Goal: Transaction & Acquisition: Purchase product/service

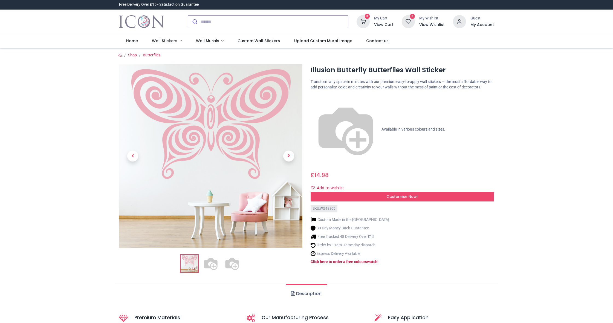
click at [232, 265] on img at bounding box center [232, 264] width 18 height 18
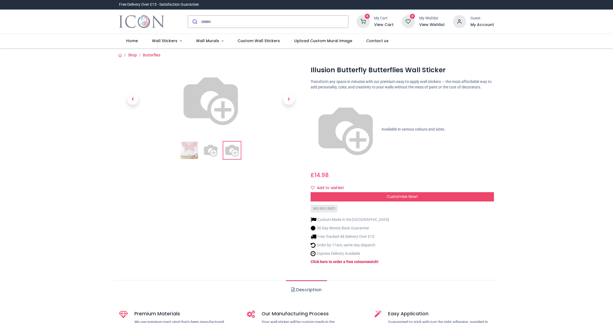
click at [213, 159] on img at bounding box center [211, 151] width 18 height 18
click at [235, 159] on img at bounding box center [232, 151] width 18 height 18
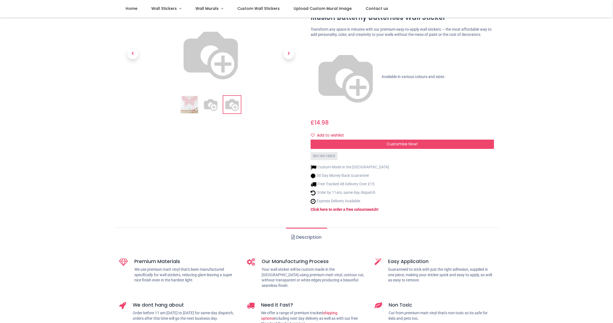
scroll to position [33, 0]
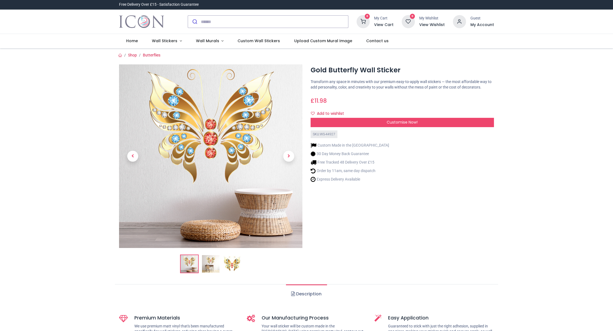
click at [194, 260] on img at bounding box center [190, 264] width 18 height 18
click at [202, 259] on img at bounding box center [211, 264] width 18 height 18
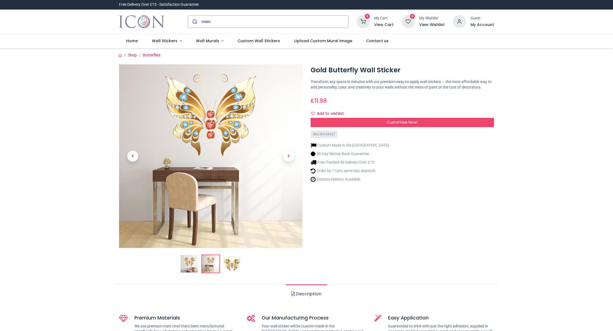
click at [229, 258] on img at bounding box center [232, 264] width 18 height 18
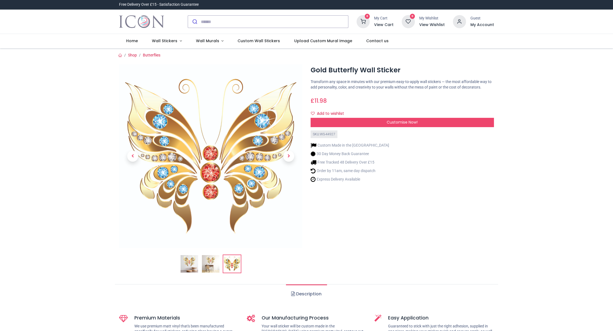
click at [310, 292] on link "Description" at bounding box center [306, 293] width 41 height 19
click at [294, 292] on span at bounding box center [293, 293] width 4 height 4
click at [395, 125] on span "Customise Now!" at bounding box center [402, 121] width 31 height 5
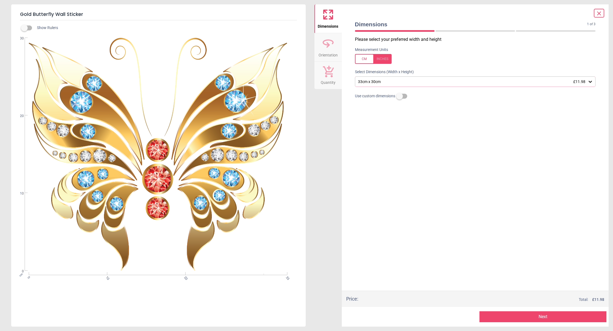
click at [590, 81] on icon at bounding box center [590, 82] width 3 height 2
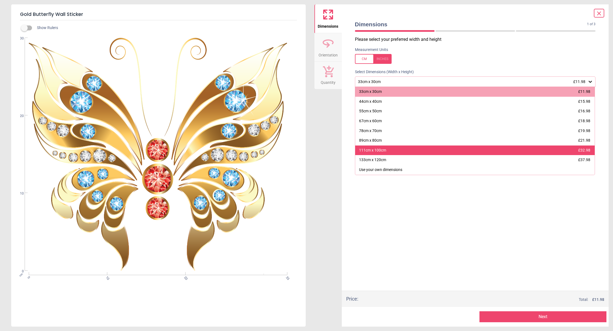
click at [533, 148] on div "111cm x 100cm £32.98" at bounding box center [475, 150] width 240 height 10
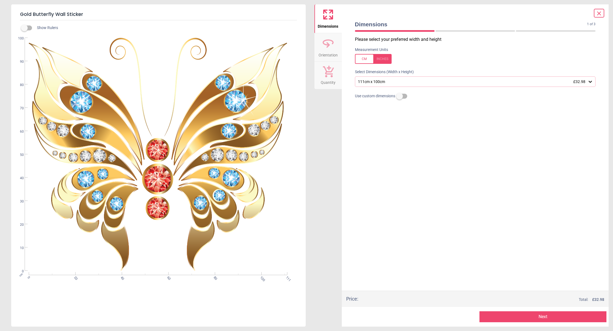
click at [591, 81] on icon at bounding box center [590, 81] width 5 height 5
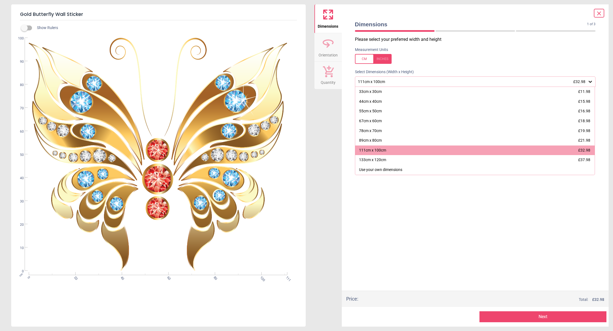
click at [400, 170] on div "Use your own dimensions" at bounding box center [380, 169] width 43 height 5
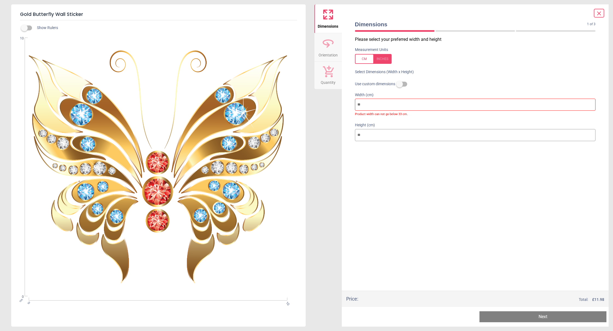
type input "*"
type input "**"
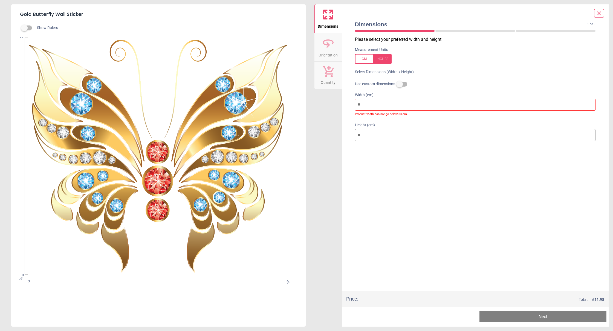
type input "***"
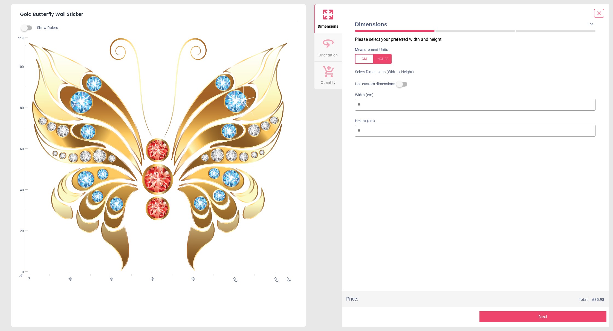
type input "***"
click at [545, 316] on button "Next" at bounding box center [543, 316] width 127 height 11
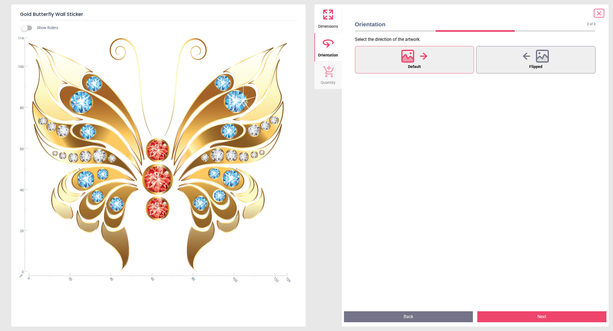
click at [544, 316] on button "Next" at bounding box center [542, 316] width 129 height 11
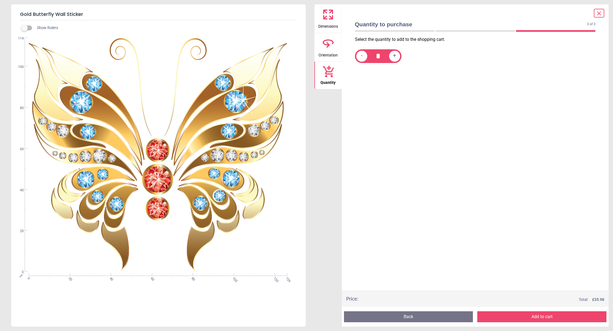
click at [544, 316] on button "Add to cart" at bounding box center [542, 316] width 129 height 11
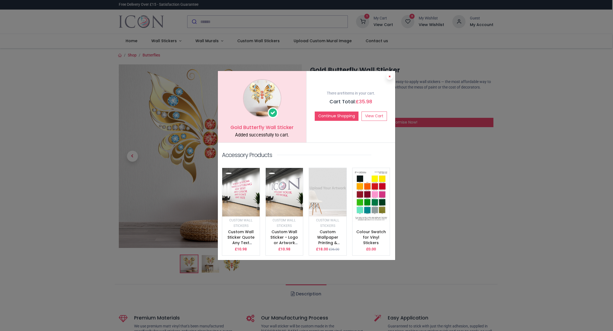
click at [391, 79] on button at bounding box center [390, 76] width 7 height 7
